Goal: Task Accomplishment & Management: Complete application form

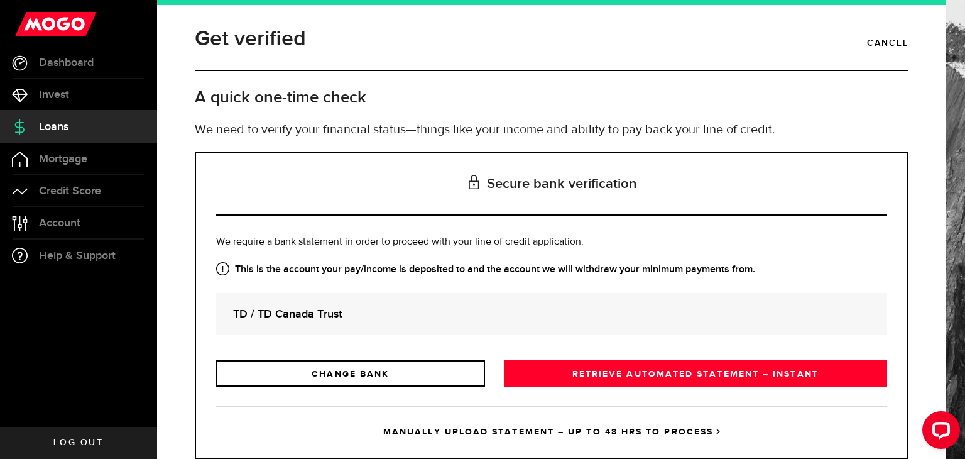
scroll to position [35, 0]
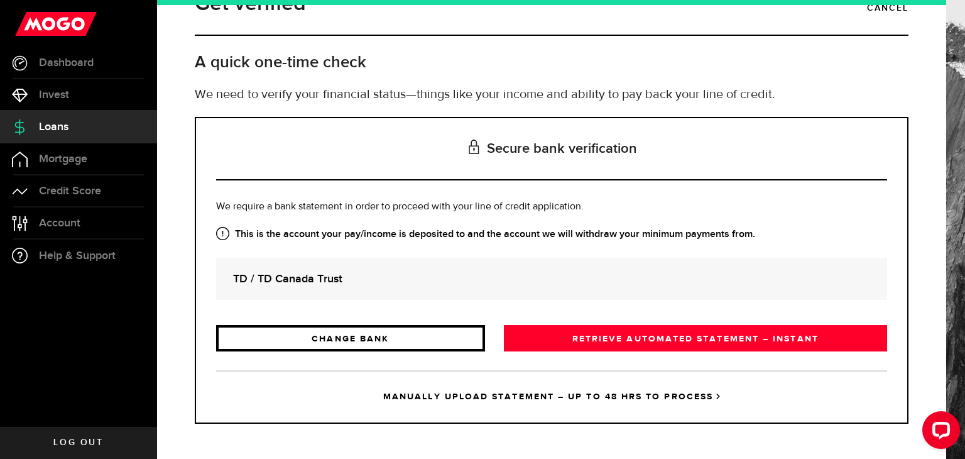
drag, startPoint x: 453, startPoint y: 325, endPoint x: 450, endPoint y: 335, distance: 10.4
click at [450, 335] on link "CHANGE BANK" at bounding box center [350, 338] width 269 height 26
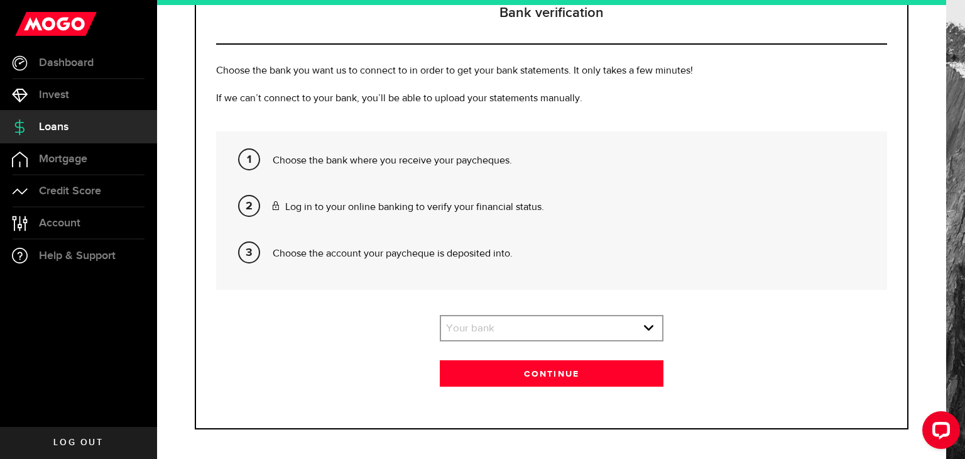
scroll to position [177, 0]
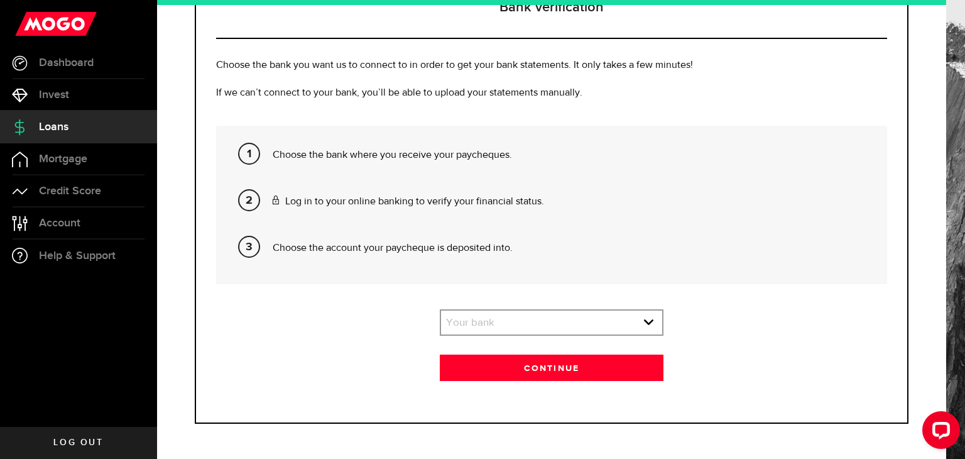
click at [582, 344] on section "Your bank Please pick your bank first! Your bank Your bank BMO / Bank of Montre…" at bounding box center [551, 345] width 671 height 72
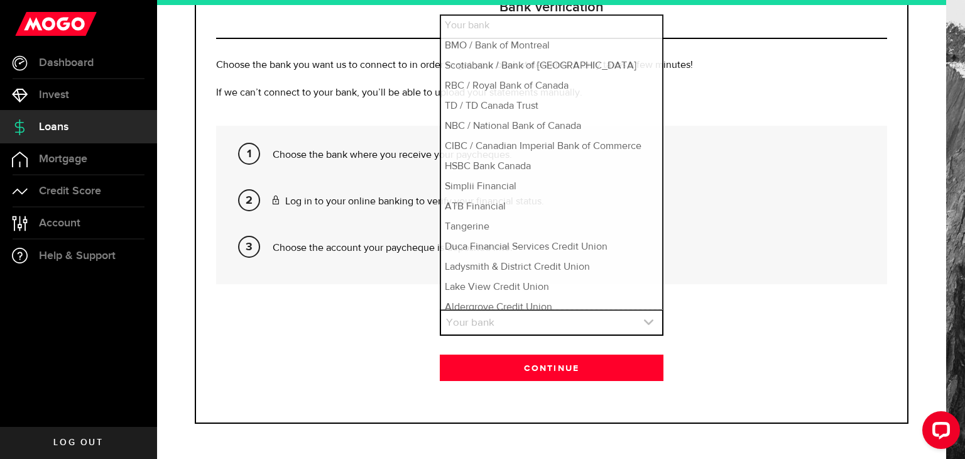
click at [597, 317] on link "expand select" at bounding box center [551, 322] width 221 height 24
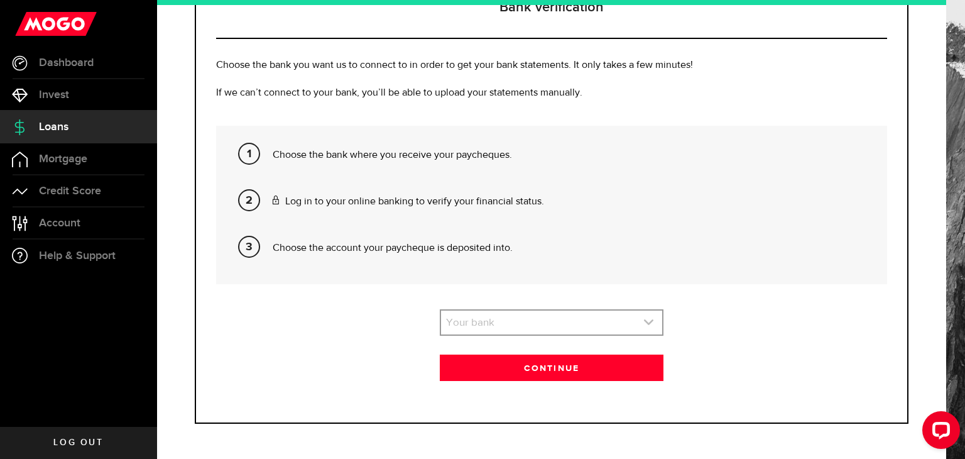
click at [596, 317] on link "expand select" at bounding box center [551, 322] width 221 height 24
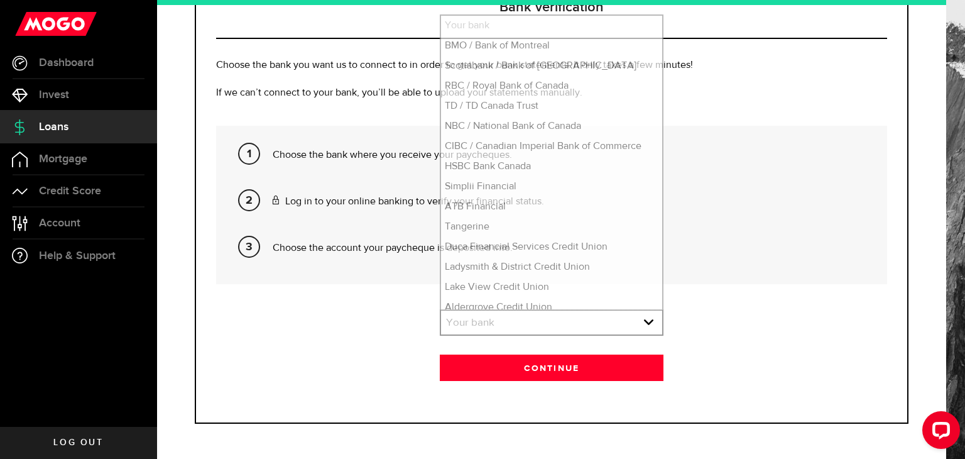
click at [743, 248] on p "Choose the account your paycheque is deposited into." at bounding box center [575, 248] width 605 height 15
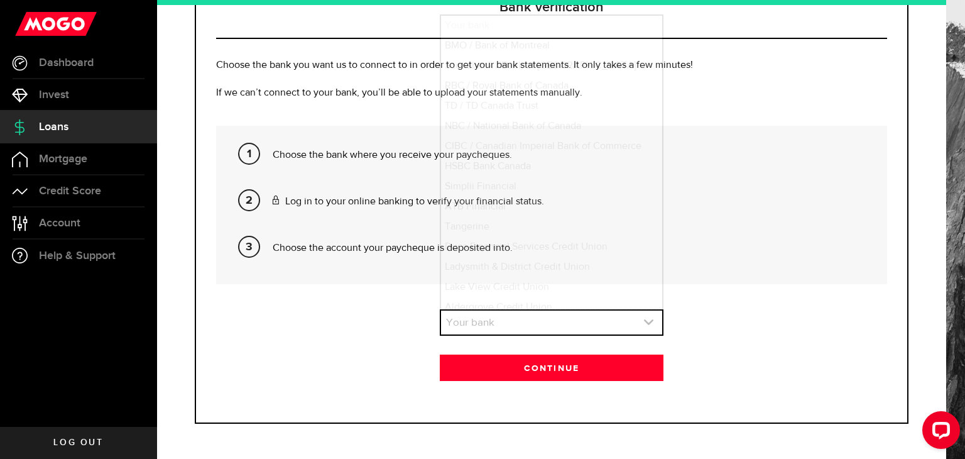
click at [616, 322] on link "expand select" at bounding box center [551, 322] width 221 height 24
click at [635, 317] on link "expand select" at bounding box center [551, 322] width 221 height 24
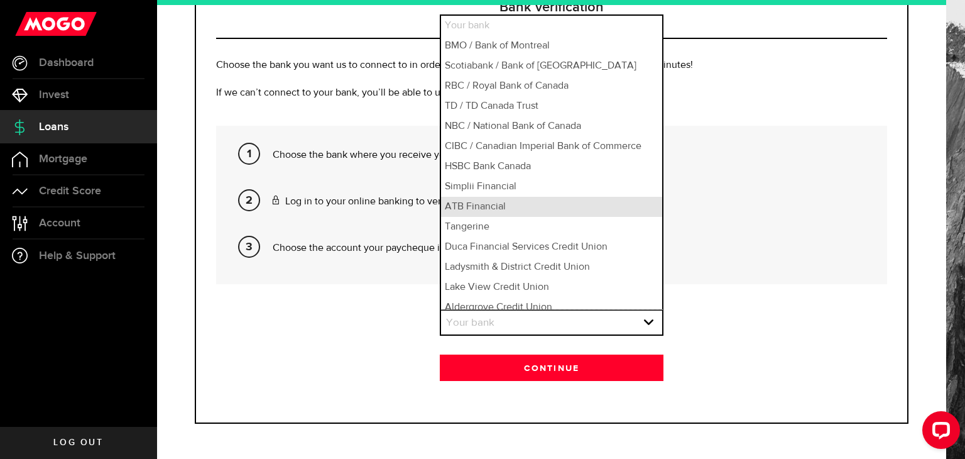
scroll to position [8, 0]
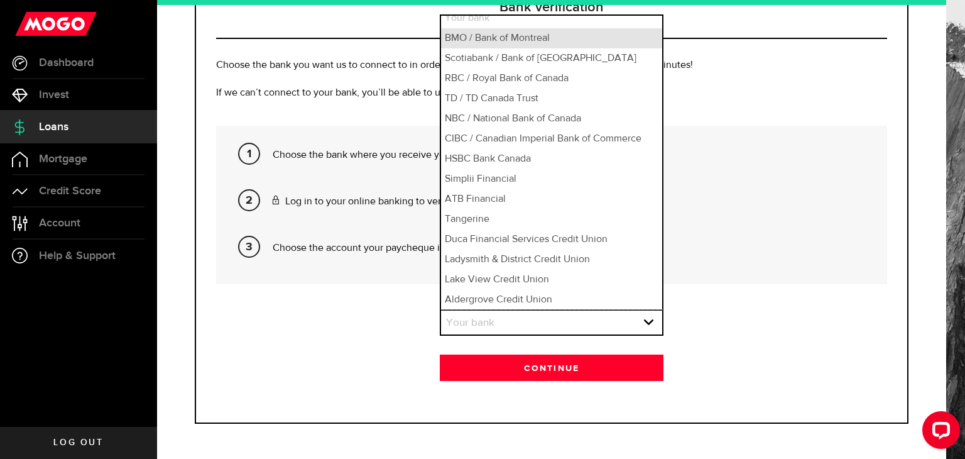
click at [593, 45] on li "BMO / Bank of Montreal" at bounding box center [551, 38] width 221 height 20
select select "1"
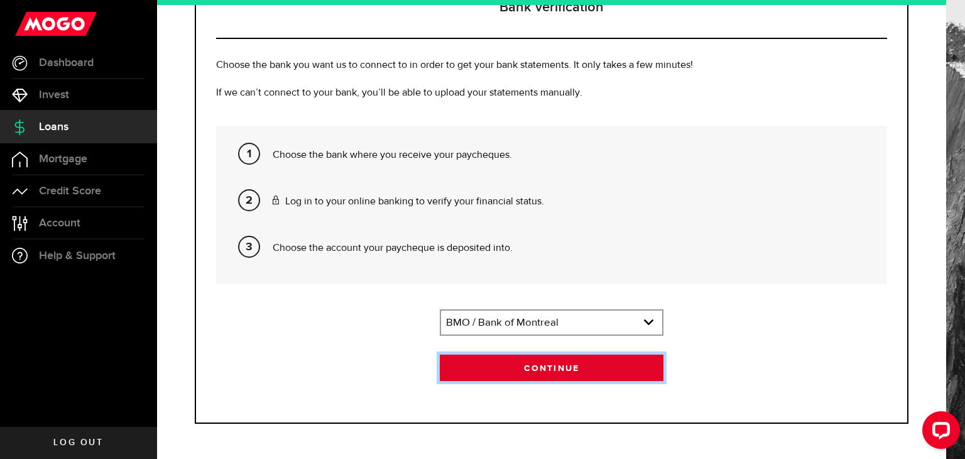
click at [568, 359] on button "Continue" at bounding box center [552, 367] width 224 height 26
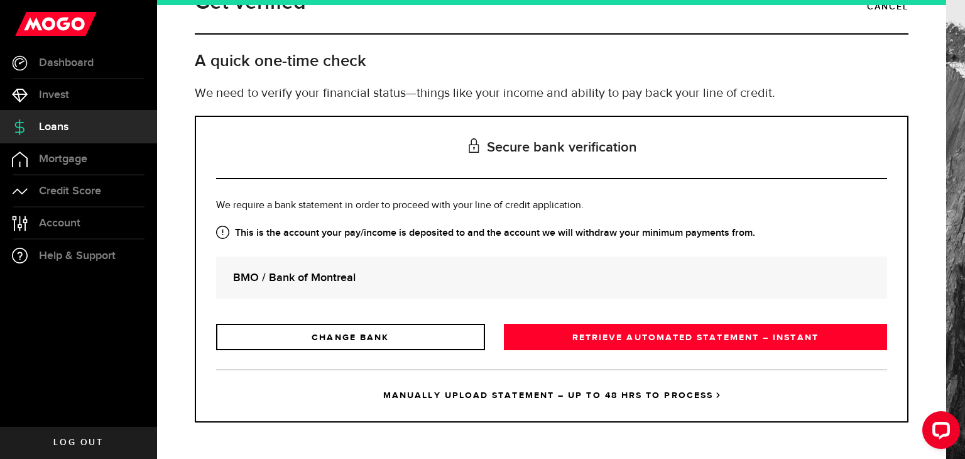
scroll to position [0, 0]
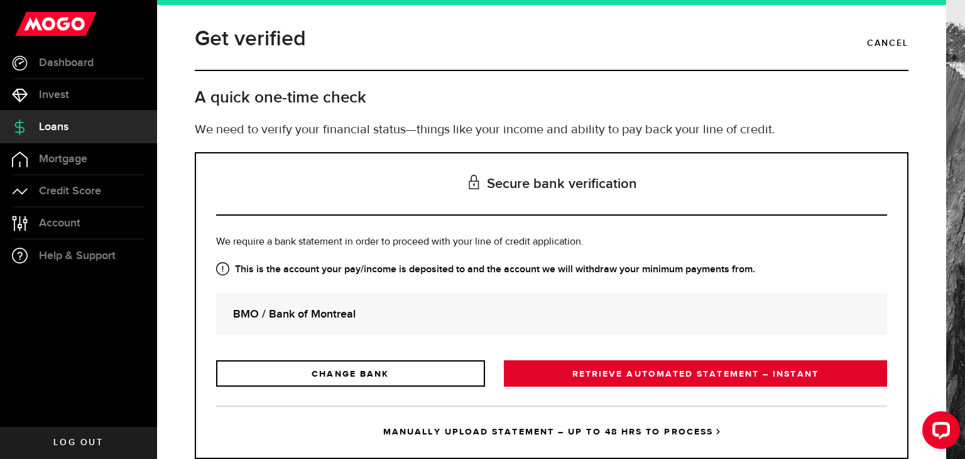
click at [655, 373] on link "RETRIEVE AUTOMATED STATEMENT – INSTANT" at bounding box center [695, 373] width 383 height 26
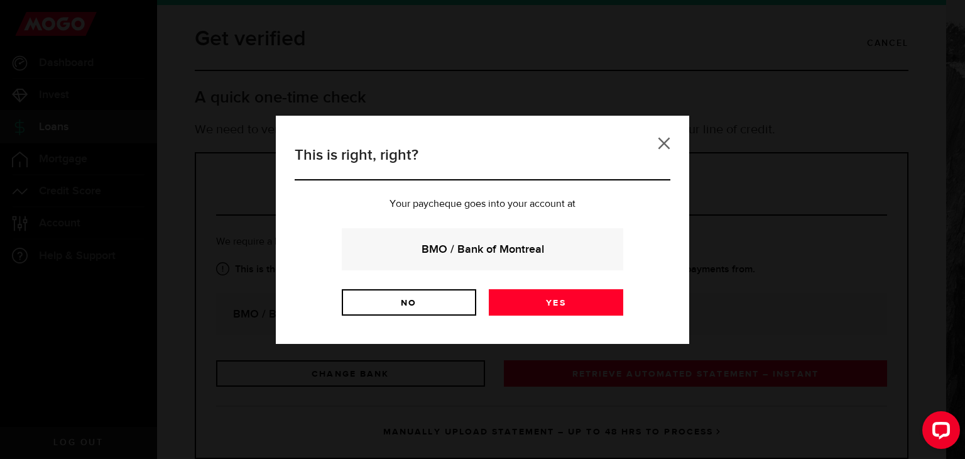
click at [666, 145] on link at bounding box center [664, 143] width 13 height 13
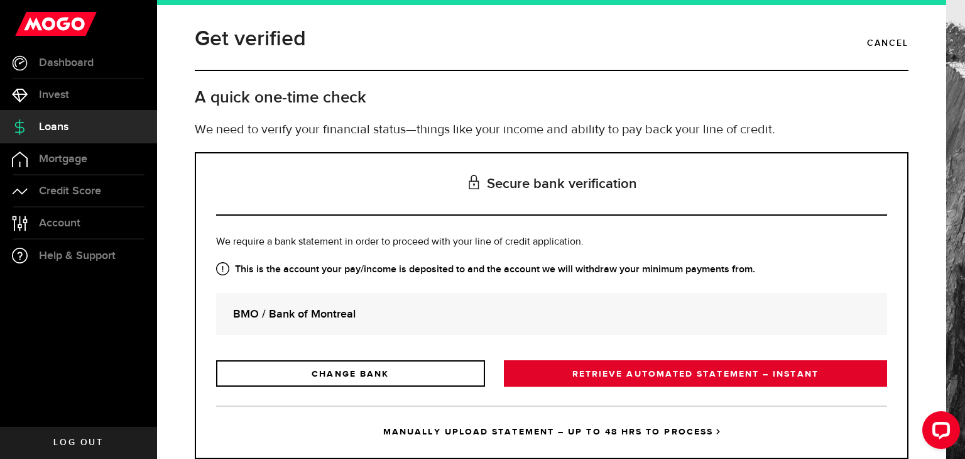
click at [645, 374] on link "RETRIEVE AUTOMATED STATEMENT – INSTANT" at bounding box center [695, 373] width 383 height 26
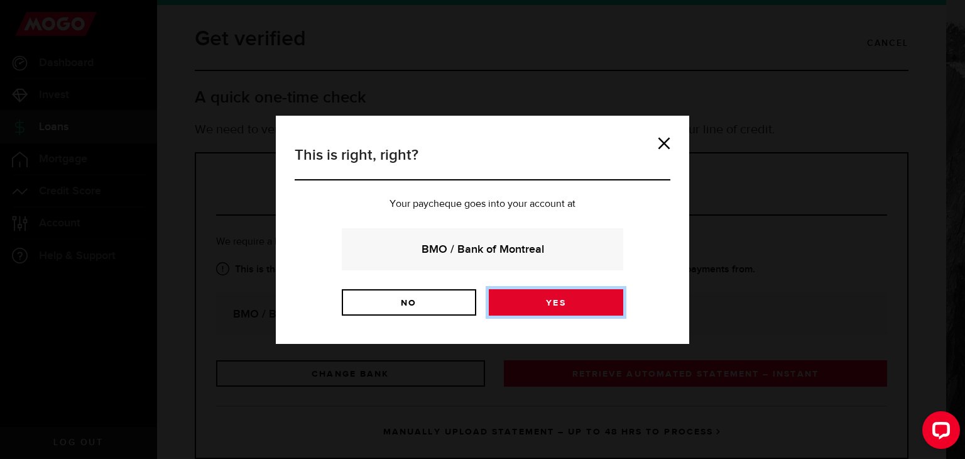
click at [584, 302] on link "Yes" at bounding box center [556, 302] width 134 height 26
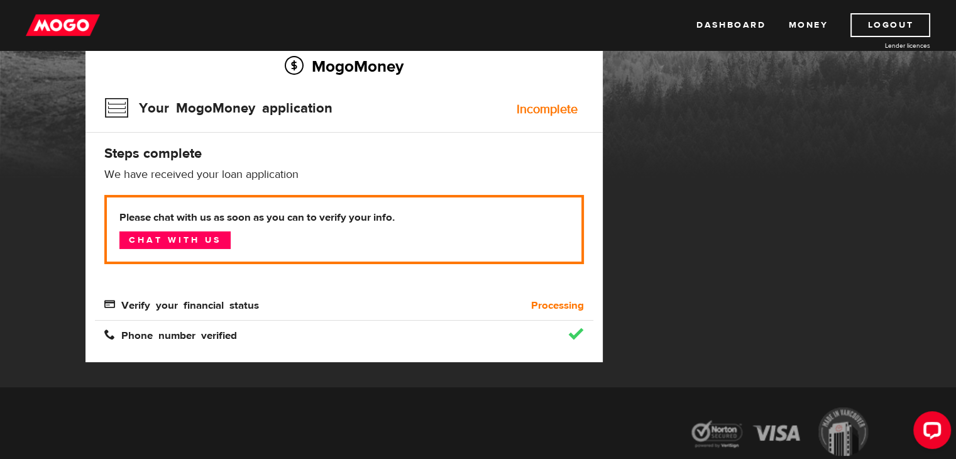
scroll to position [108, 0]
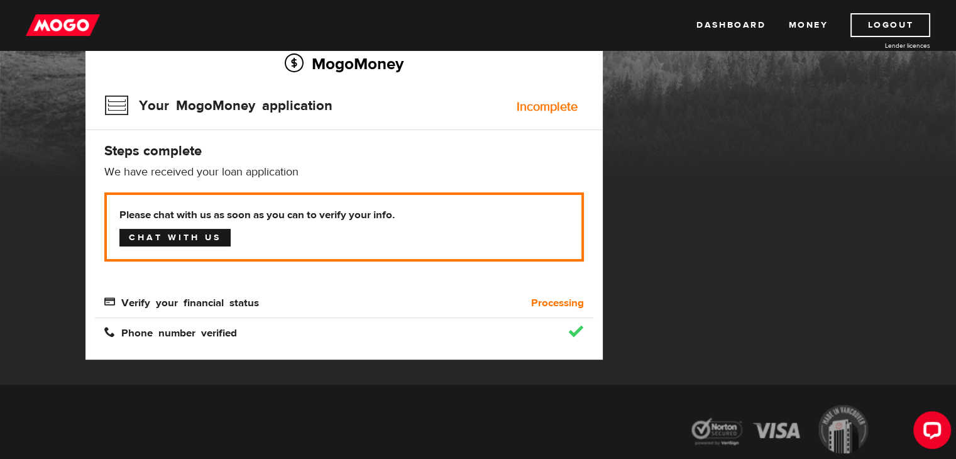
click at [166, 237] on link "Chat with us" at bounding box center [174, 238] width 111 height 18
click at [555, 302] on b "Processing" at bounding box center [557, 302] width 53 height 15
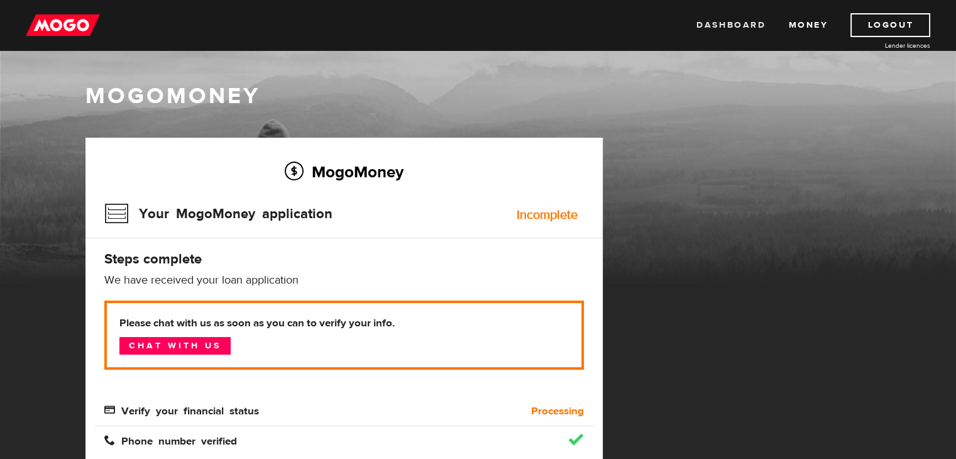
click at [726, 18] on link "Dashboard" at bounding box center [730, 25] width 69 height 24
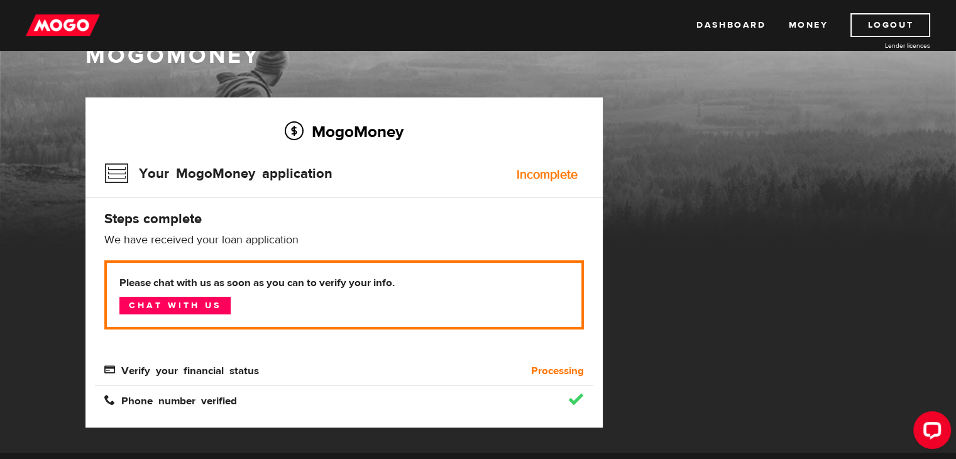
scroll to position [45, 0]
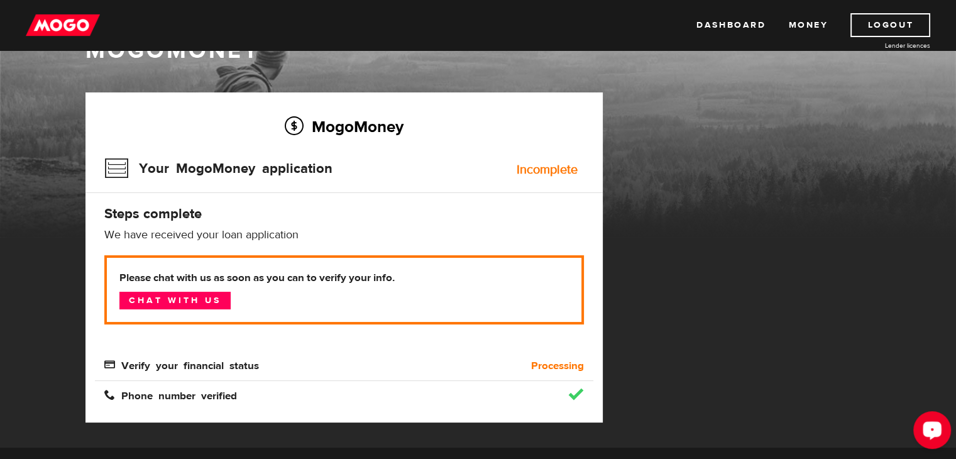
click at [933, 434] on div "Open LiveChat chat widget" at bounding box center [931, 428] width 21 height 21
